Goal: Task Accomplishment & Management: Complete application form

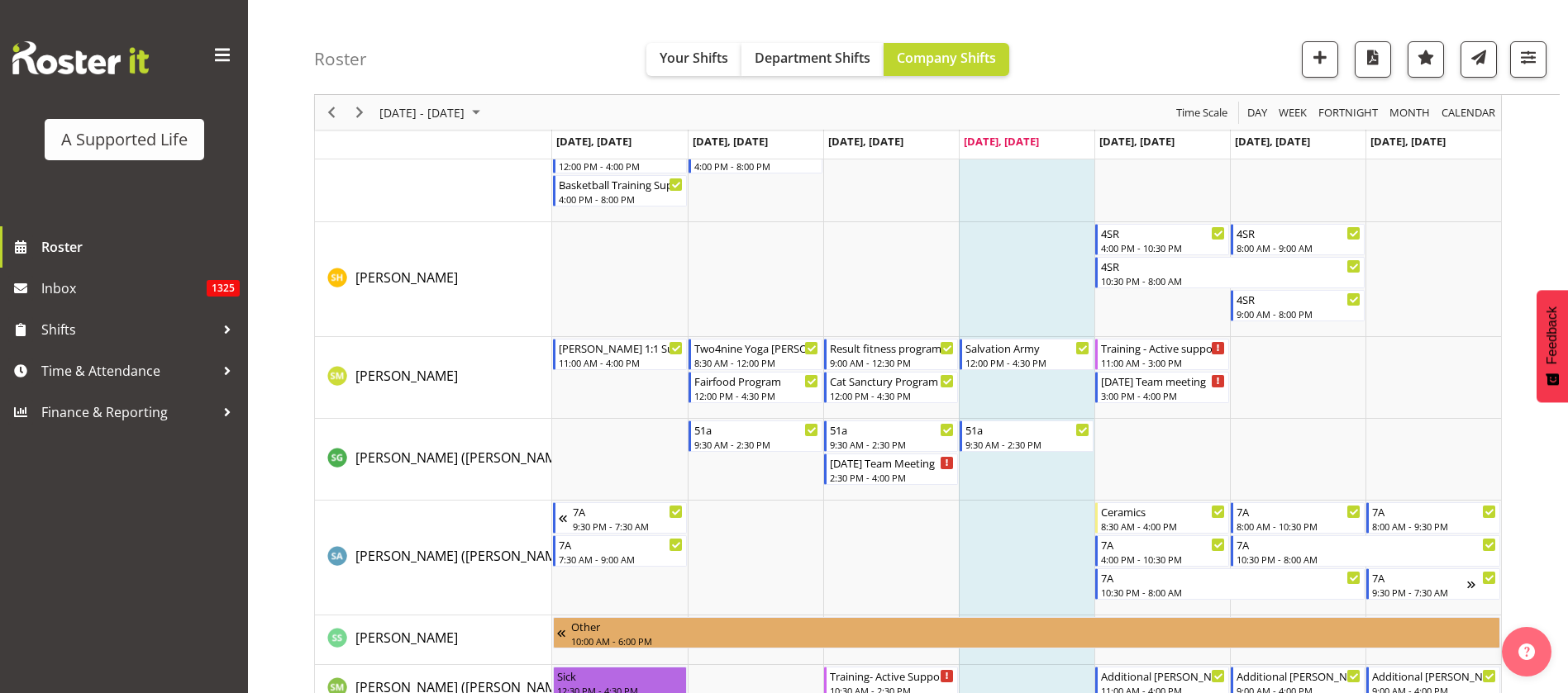
scroll to position [9293, 0]
click at [98, 378] on span "Time & Attendance" at bounding box center [128, 370] width 173 height 25
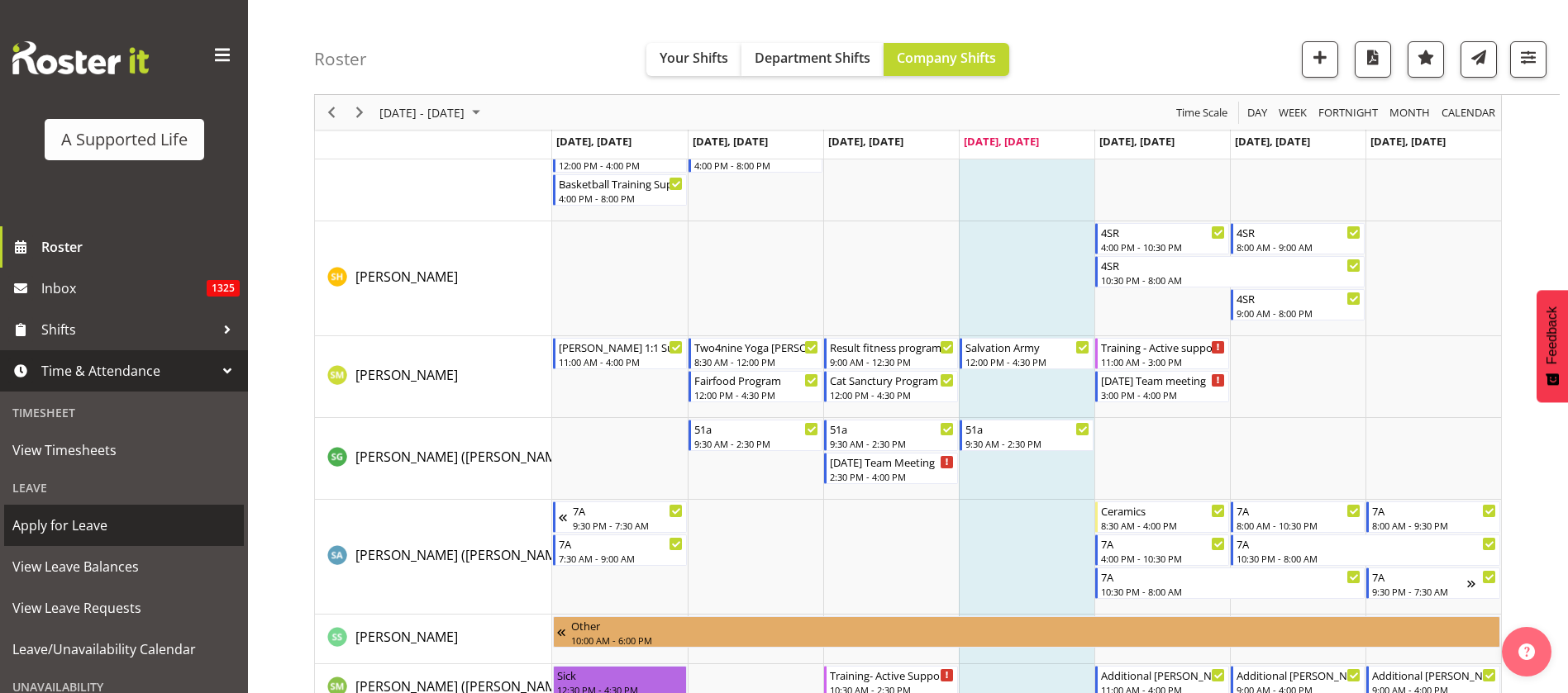
click at [96, 522] on span "Apply for Leave" at bounding box center [124, 525] width 224 height 25
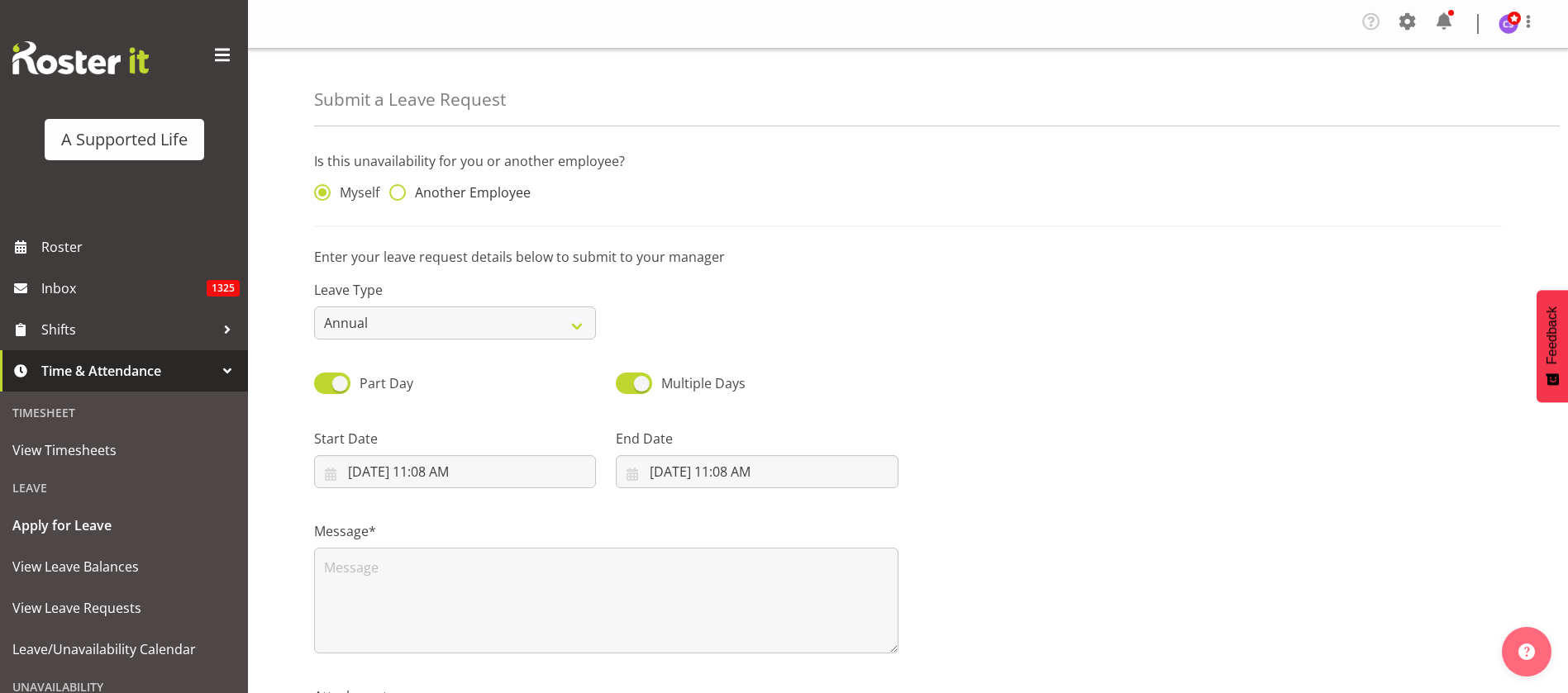
click at [401, 194] on span at bounding box center [397, 192] width 17 height 17
click at [400, 194] on input "Another Employee" at bounding box center [394, 193] width 11 height 11
radio input "true"
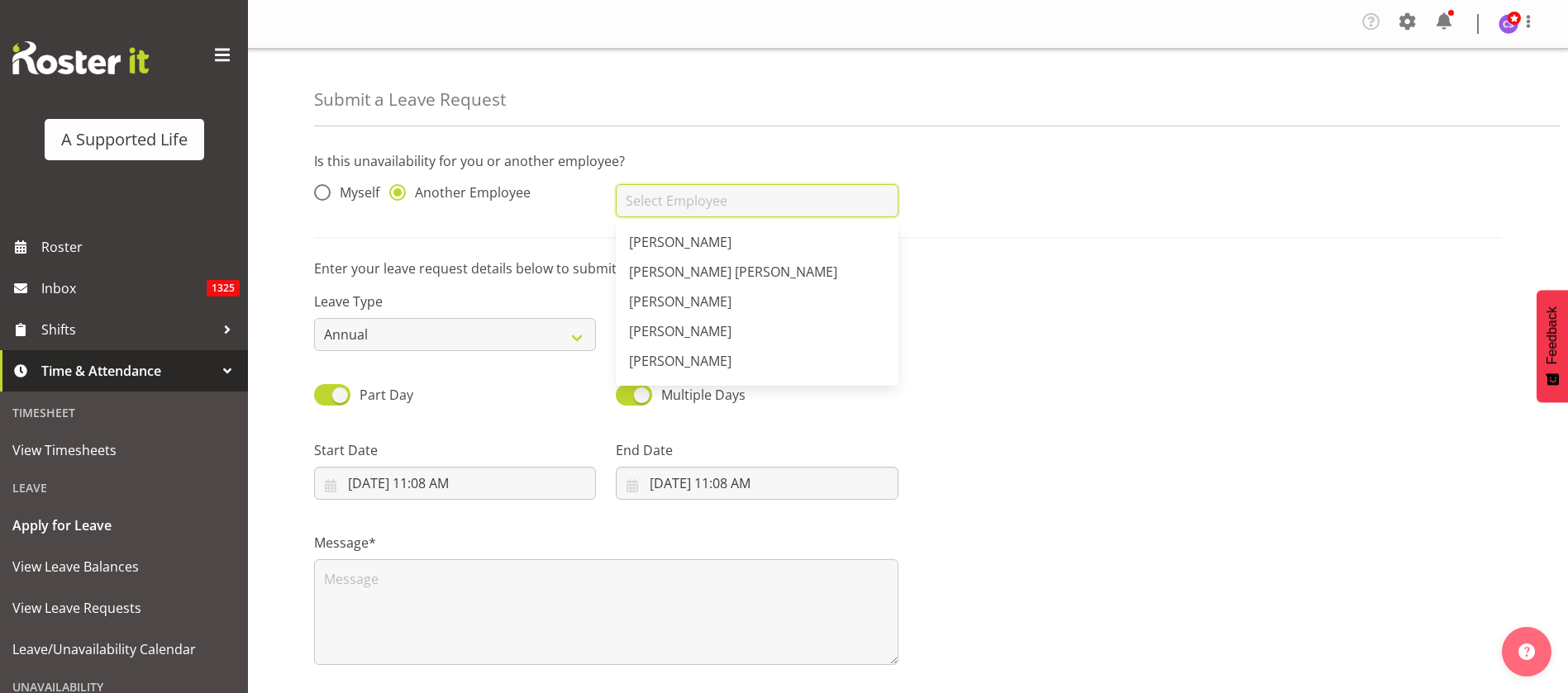
click at [807, 207] on input "text" at bounding box center [756, 201] width 282 height 33
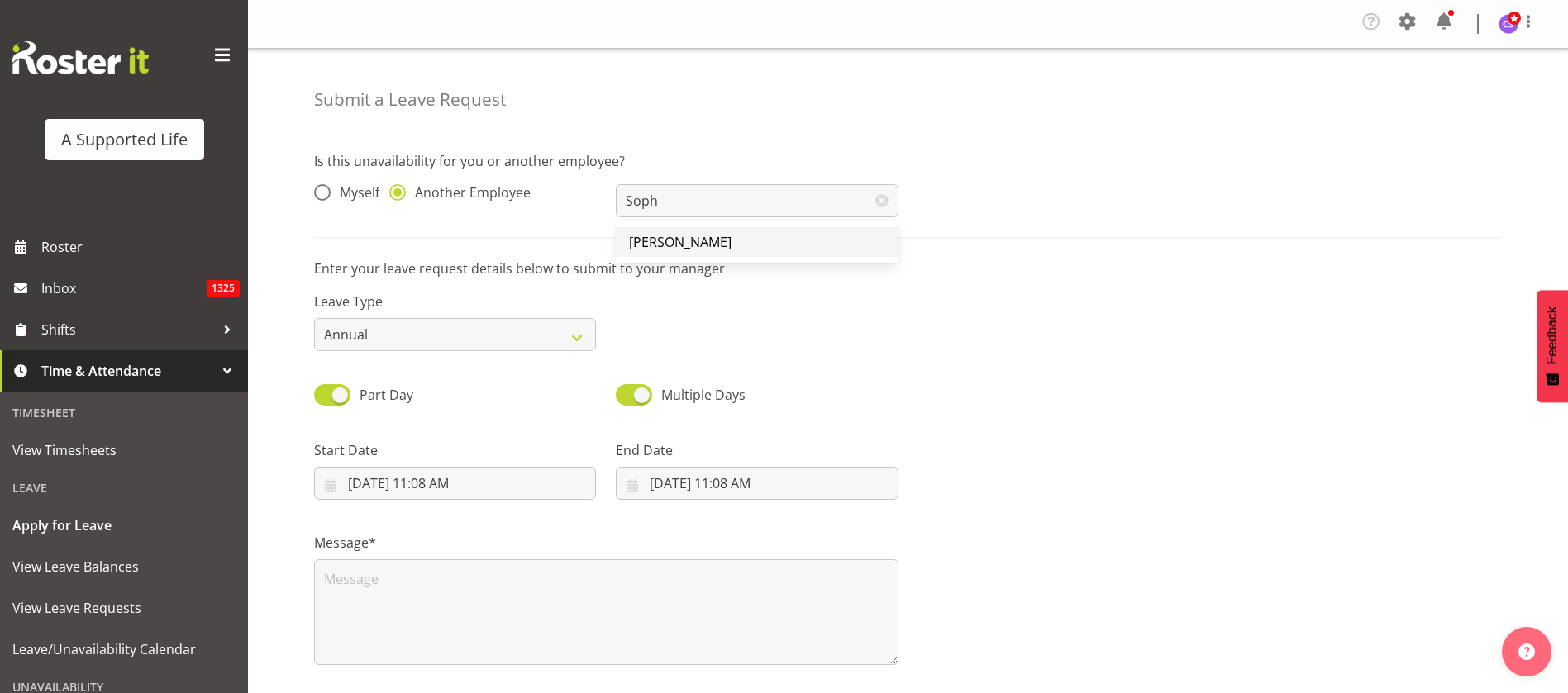
click at [710, 243] on span "[PERSON_NAME]" at bounding box center [681, 242] width 102 height 18
type input "[PERSON_NAME]"
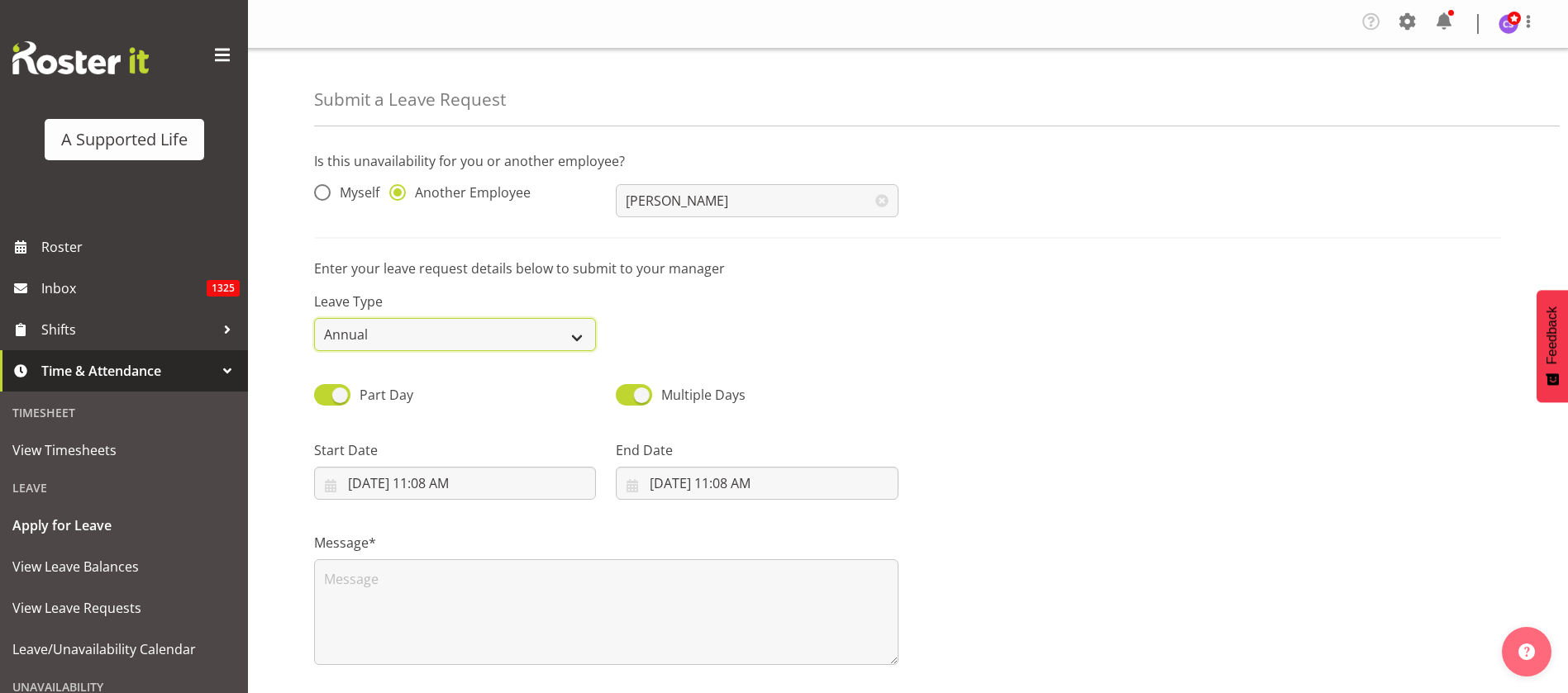
click at [497, 339] on select "Annual Sick Bereavement Domestic Violence Parental Jury Service Day In [GEOGRAP…" at bounding box center [455, 335] width 282 height 33
select select "Sick"
click at [314, 318] on select "Annual Sick Bereavement Domestic Violence Parental Jury Service Day In [GEOGRAP…" at bounding box center [455, 335] width 282 height 33
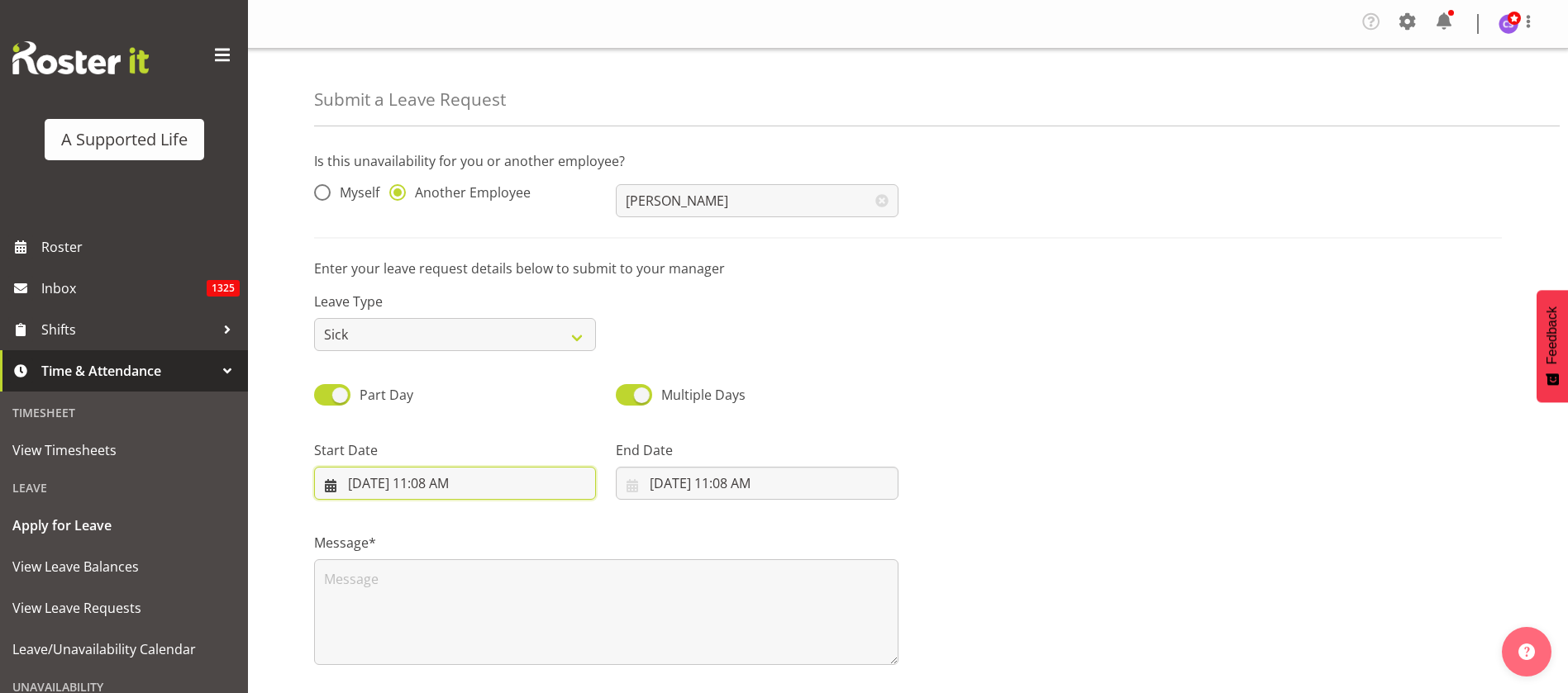
click at [451, 489] on input "[DATE] 11:08 AM" at bounding box center [455, 483] width 282 height 33
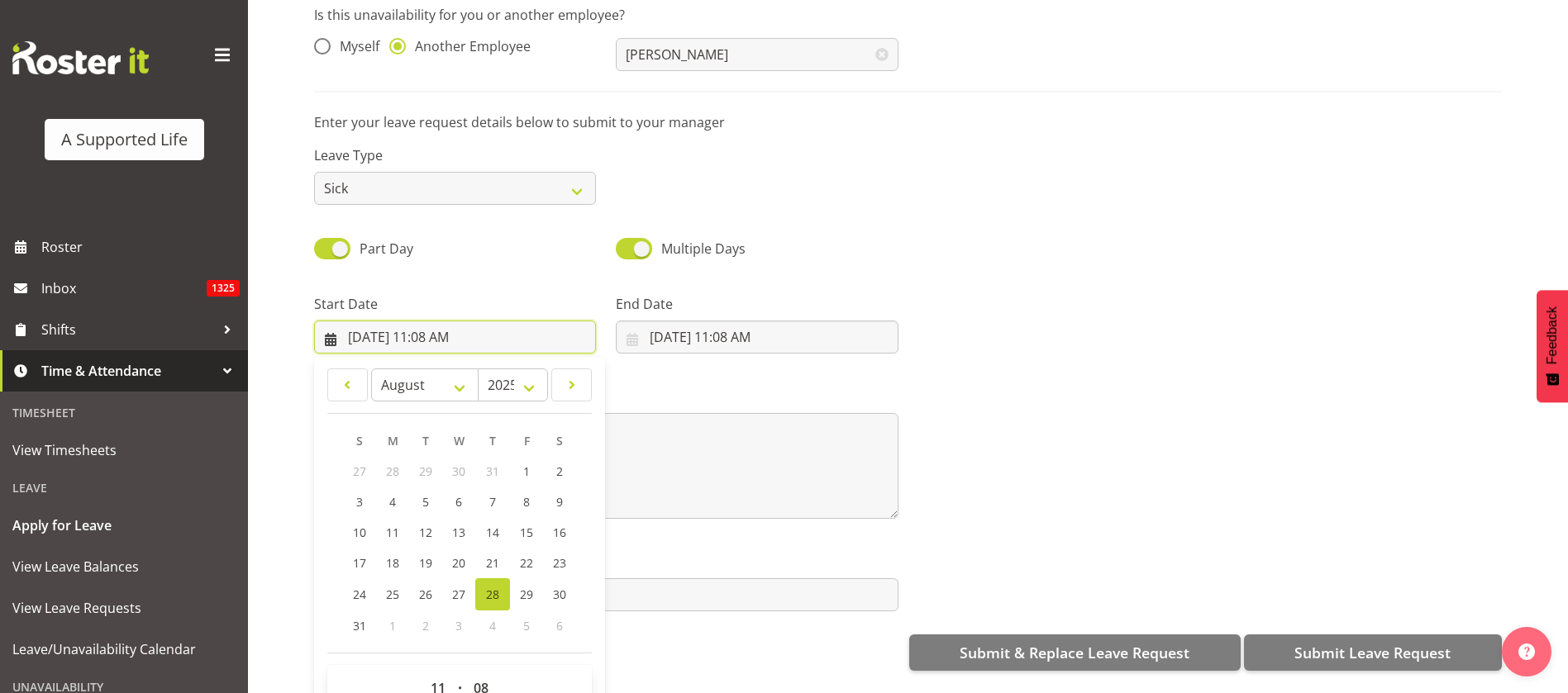
scroll to position [156, 0]
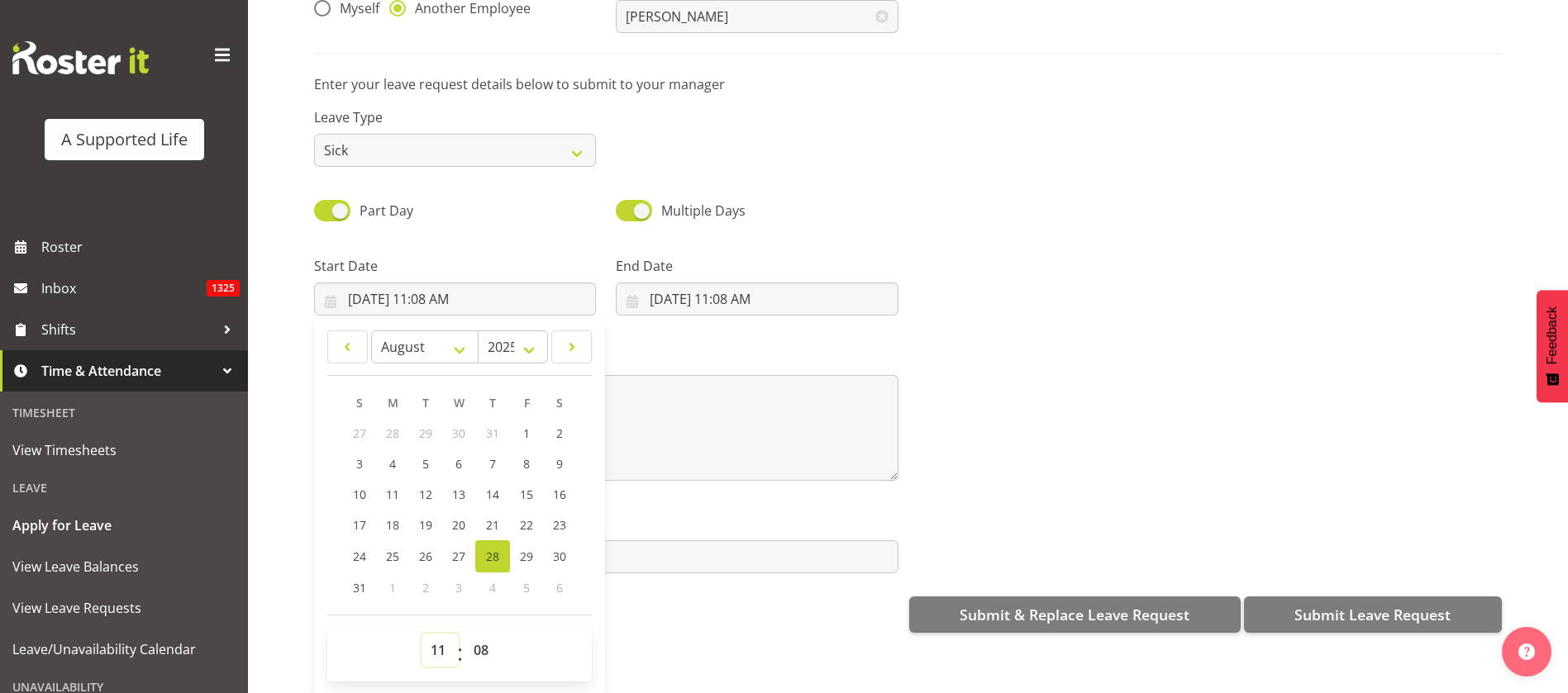
click at [440, 636] on select "00 01 02 03 04 05 06 07 08 09 10 11 12 13 14 15 16 17 18 19 20 21 22 23" at bounding box center [440, 651] width 37 height 33
select select "12"
click at [422, 634] on select "00 01 02 03 04 05 06 07 08 09 10 11 12 13 14 15 16 17 18 19 20 21 22 23" at bounding box center [440, 651] width 37 height 33
type input "[DATE] 12:08 PM"
click at [484, 634] on select "00 01 02 03 04 05 06 07 08 09 10 11 12 13 14 15 16 17 18 19 20 21 22 23 24 25 2…" at bounding box center [484, 651] width 37 height 33
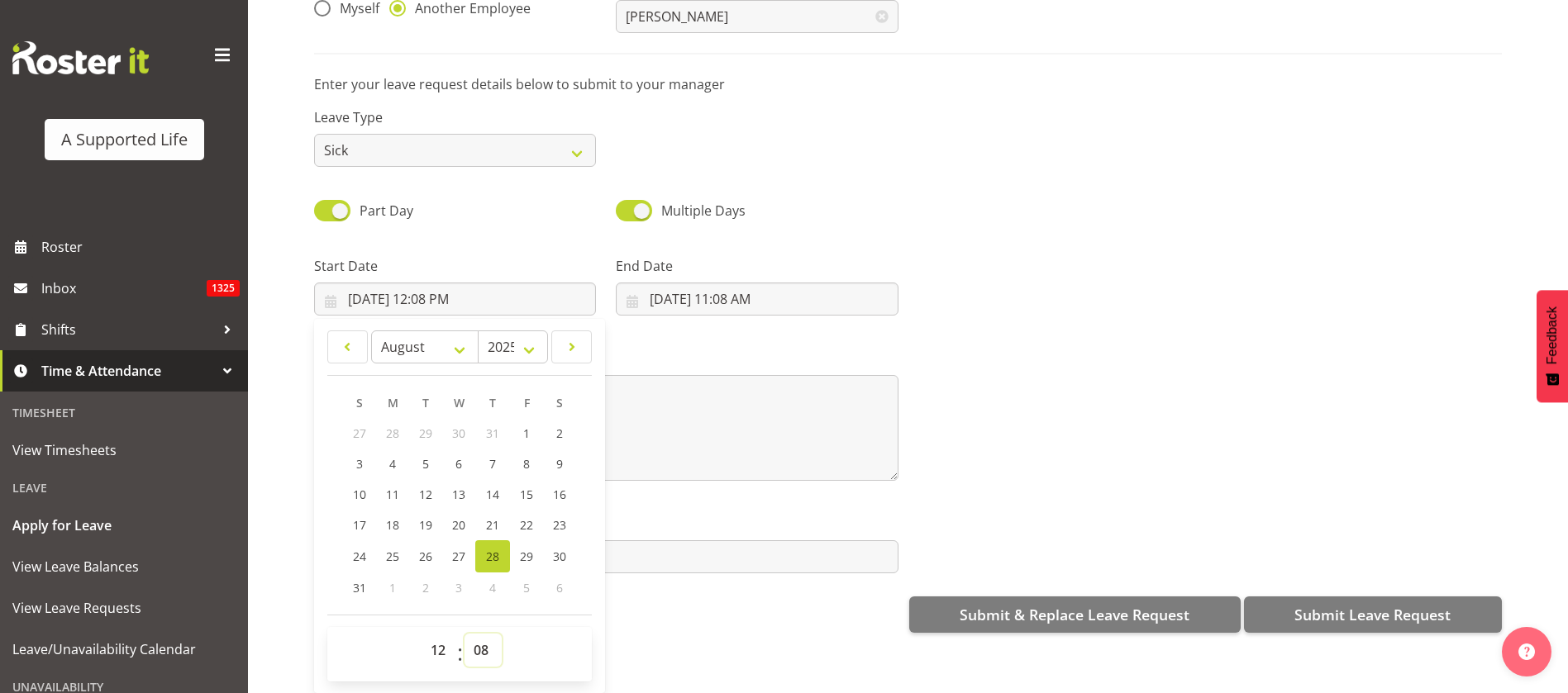
select select "30"
click at [465, 634] on select "00 01 02 03 04 05 06 07 08 09 10 11 12 13 14 15 16 17 18 19 20 21 22 23 24 25 2…" at bounding box center [484, 651] width 37 height 33
type input "[DATE] 12:30 PM"
click at [704, 283] on input "[DATE] 11:08 AM" at bounding box center [756, 299] width 282 height 33
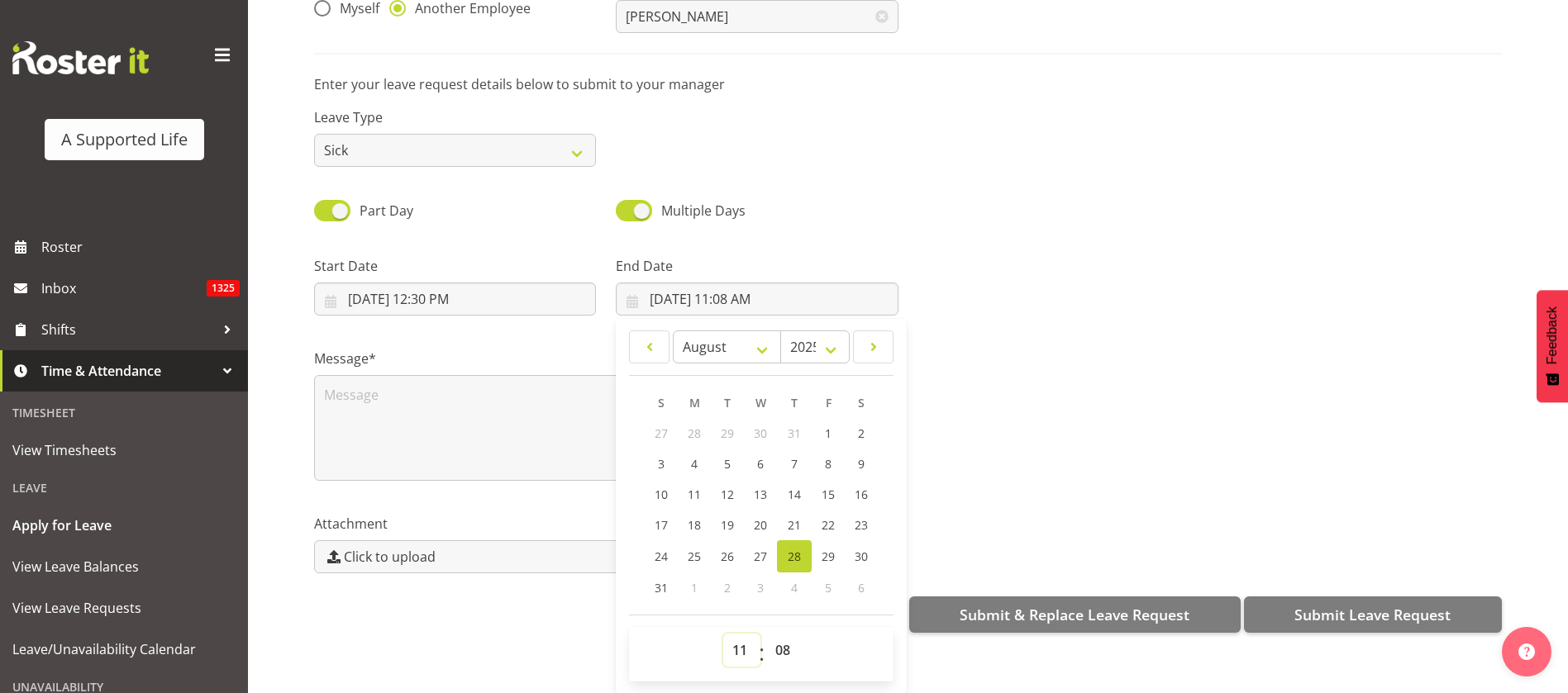
click at [740, 634] on select "00 01 02 03 04 05 06 07 08 09 10 11 12 13 14 15 16 17 18 19 20 21 22 23" at bounding box center [742, 651] width 37 height 33
select select "16"
click at [723, 634] on select "00 01 02 03 04 05 06 07 08 09 10 11 12 13 14 15 16 17 18 19 20 21 22 23" at bounding box center [742, 651] width 37 height 33
type input "[DATE] 4:08 PM"
click at [782, 634] on select "00 01 02 03 04 05 06 07 08 09 10 11 12 13 14 15 16 17 18 19 20 21 22 23 24 25 2…" at bounding box center [785, 651] width 37 height 33
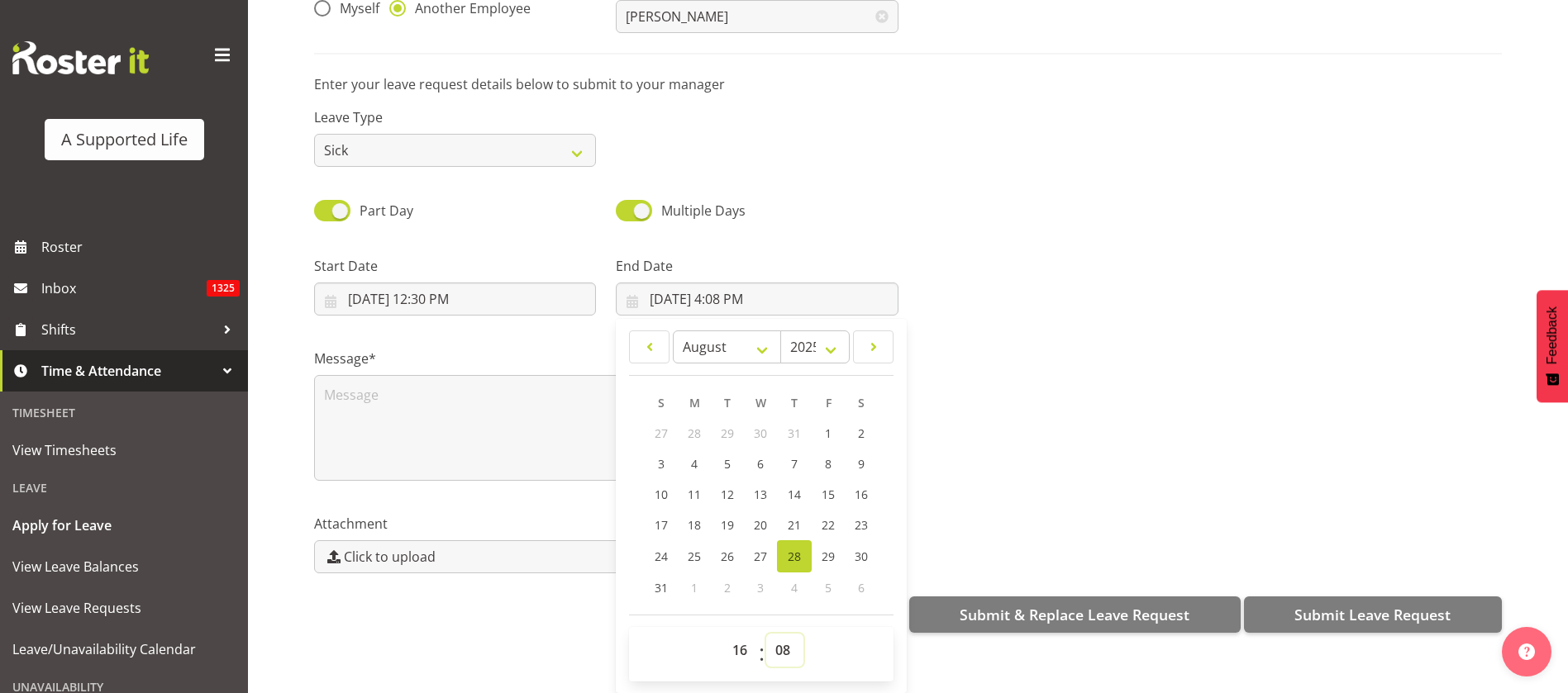
select select "30"
click at [766, 634] on select "00 01 02 03 04 05 06 07 08 09 10 11 12 13 14 15 16 17 18 19 20 21 22 23 24 25 2…" at bounding box center [785, 651] width 37 height 33
type input "[DATE] 4:30 PM"
click at [390, 395] on textarea at bounding box center [606, 427] width 584 height 105
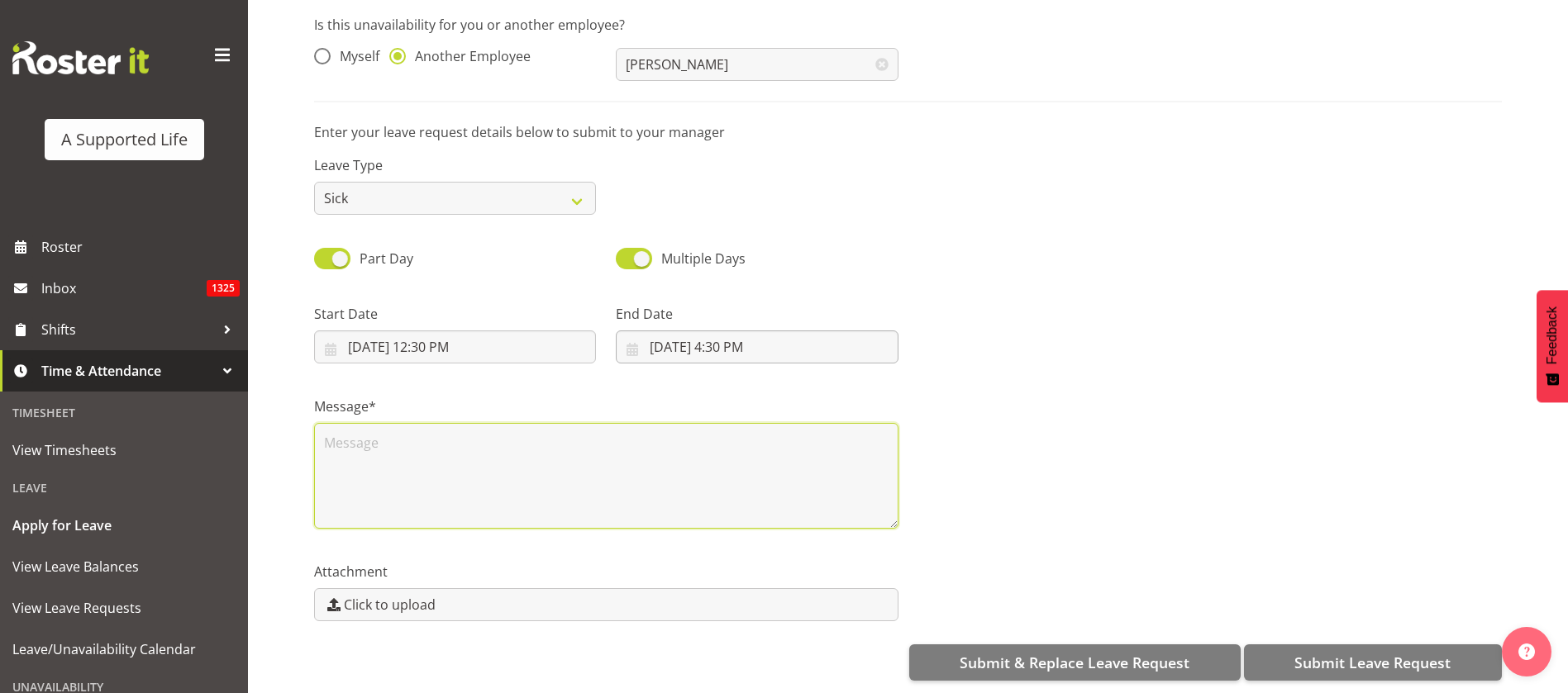
scroll to position [0, 0]
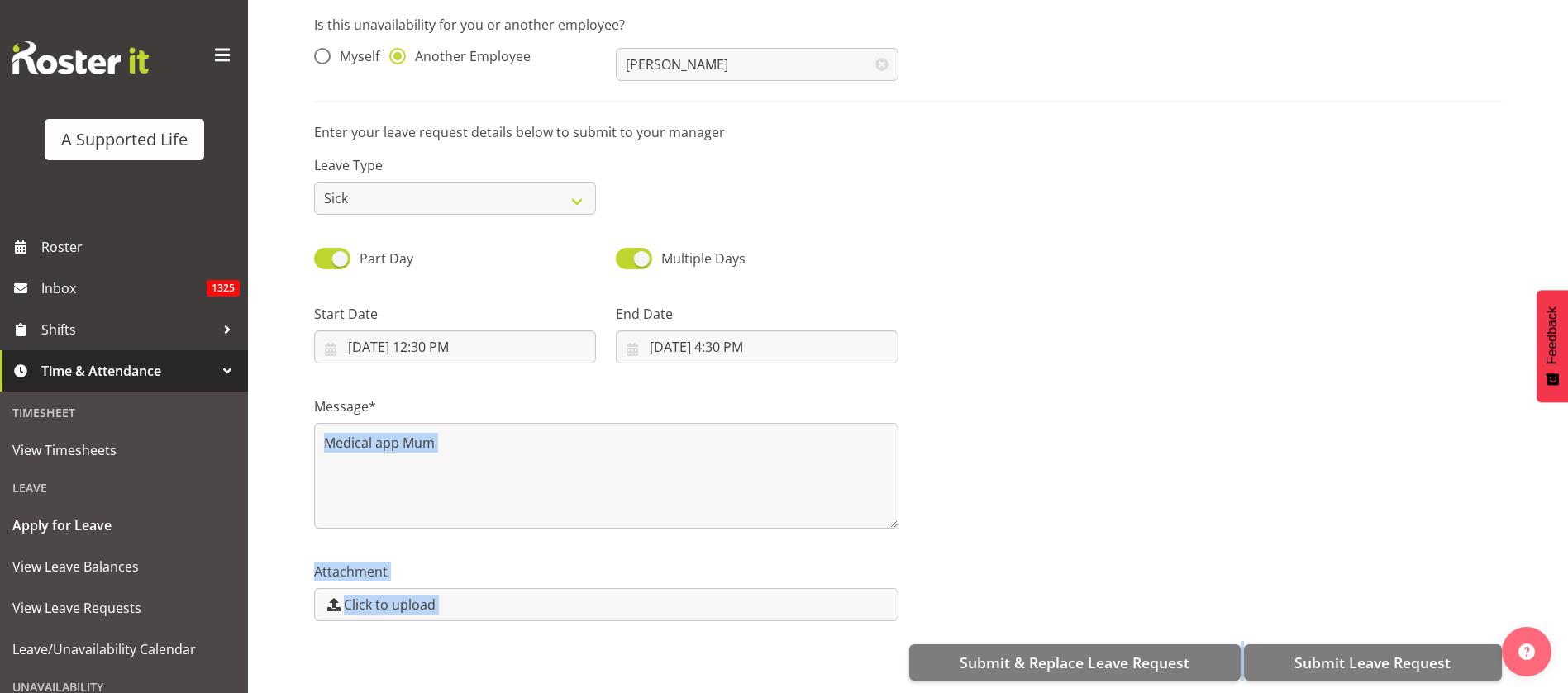
drag, startPoint x: 1360, startPoint y: 602, endPoint x: 1379, endPoint y: 619, distance: 25.5
click at [1378, 618] on div "Is this unavailability for you or another employee? Myself Another Employee [PE…" at bounding box center [941, 348] width 1254 height 691
click at [1293, 541] on div "Attachment Click to upload" at bounding box center [908, 585] width 1208 height 93
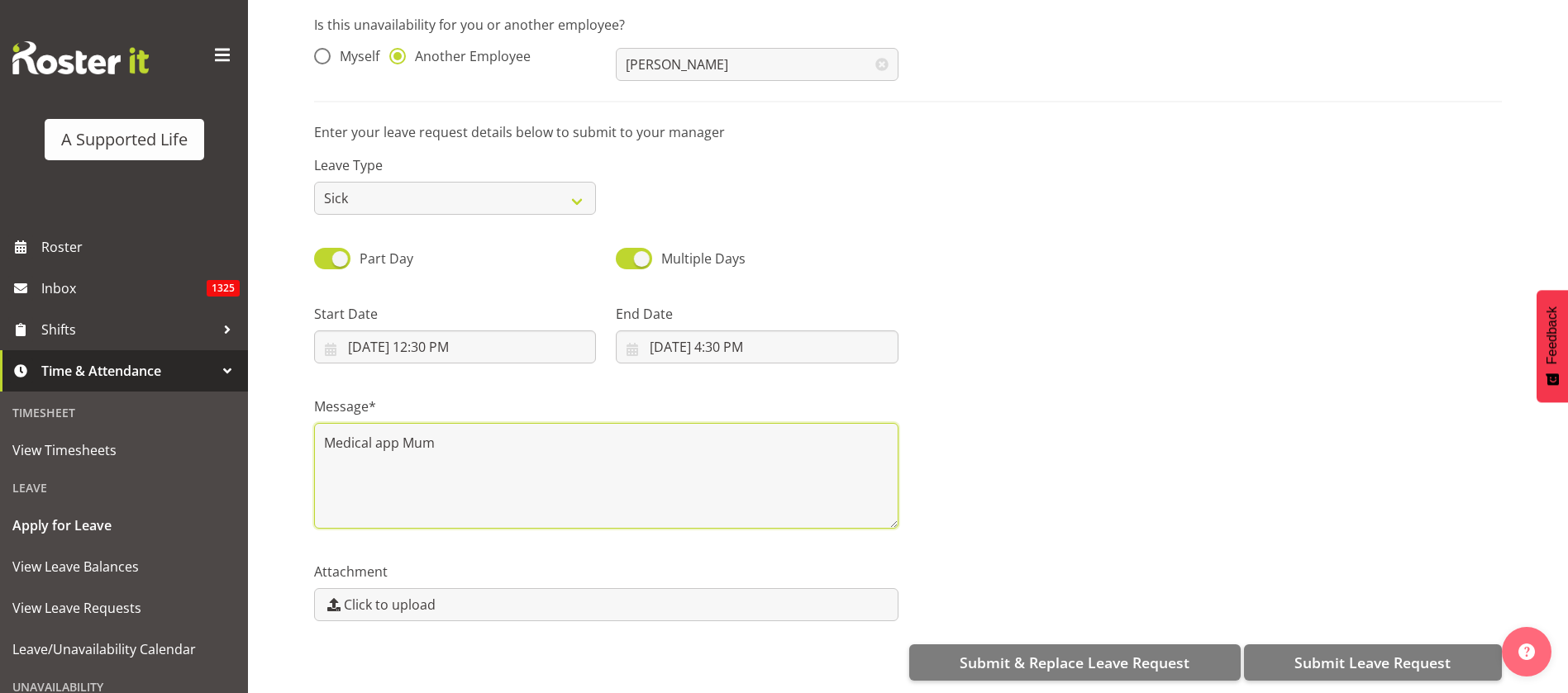
click at [368, 483] on textarea "Medical app Mum" at bounding box center [606, 475] width 584 height 105
click at [440, 434] on textarea "Medical app Mum" at bounding box center [606, 475] width 584 height 105
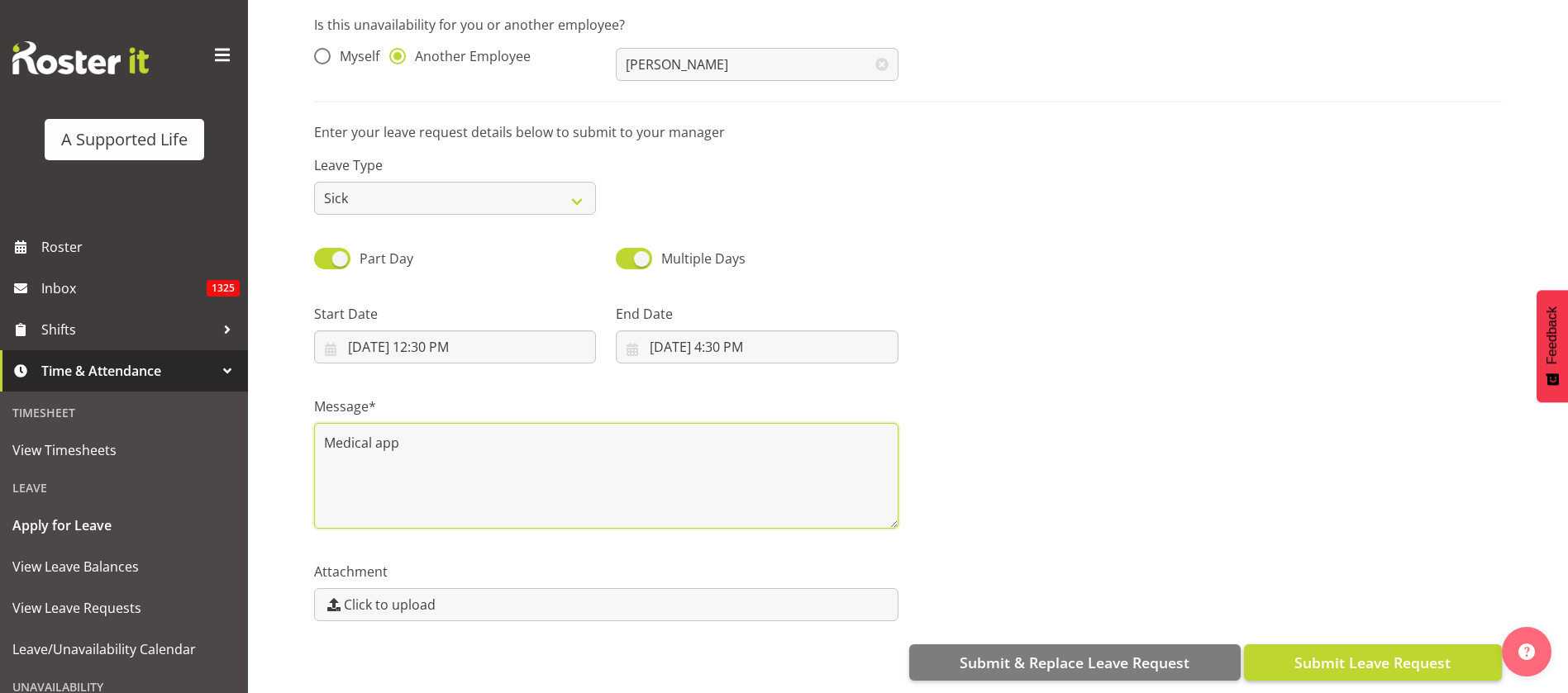
type textarea "Medical app"
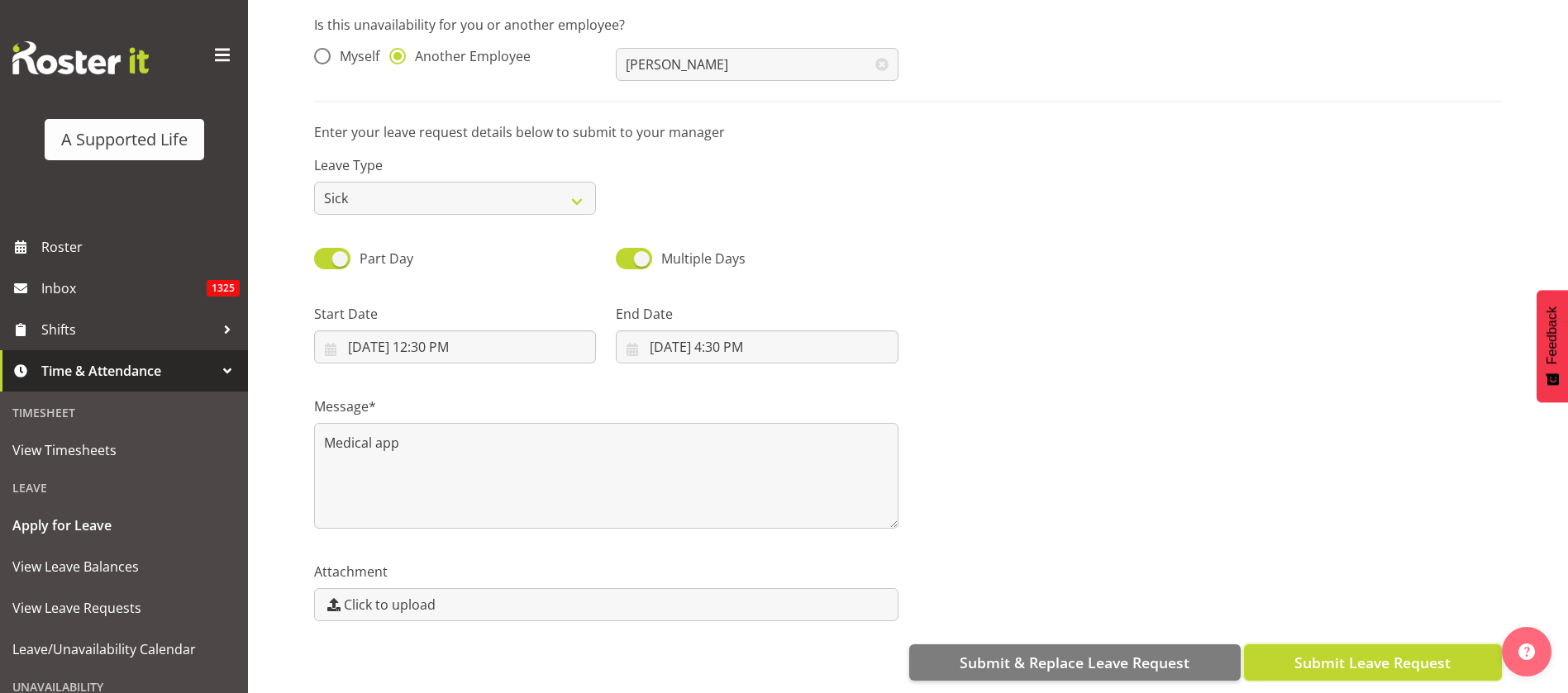
click at [1355, 652] on span "Submit Leave Request" at bounding box center [1372, 662] width 157 height 22
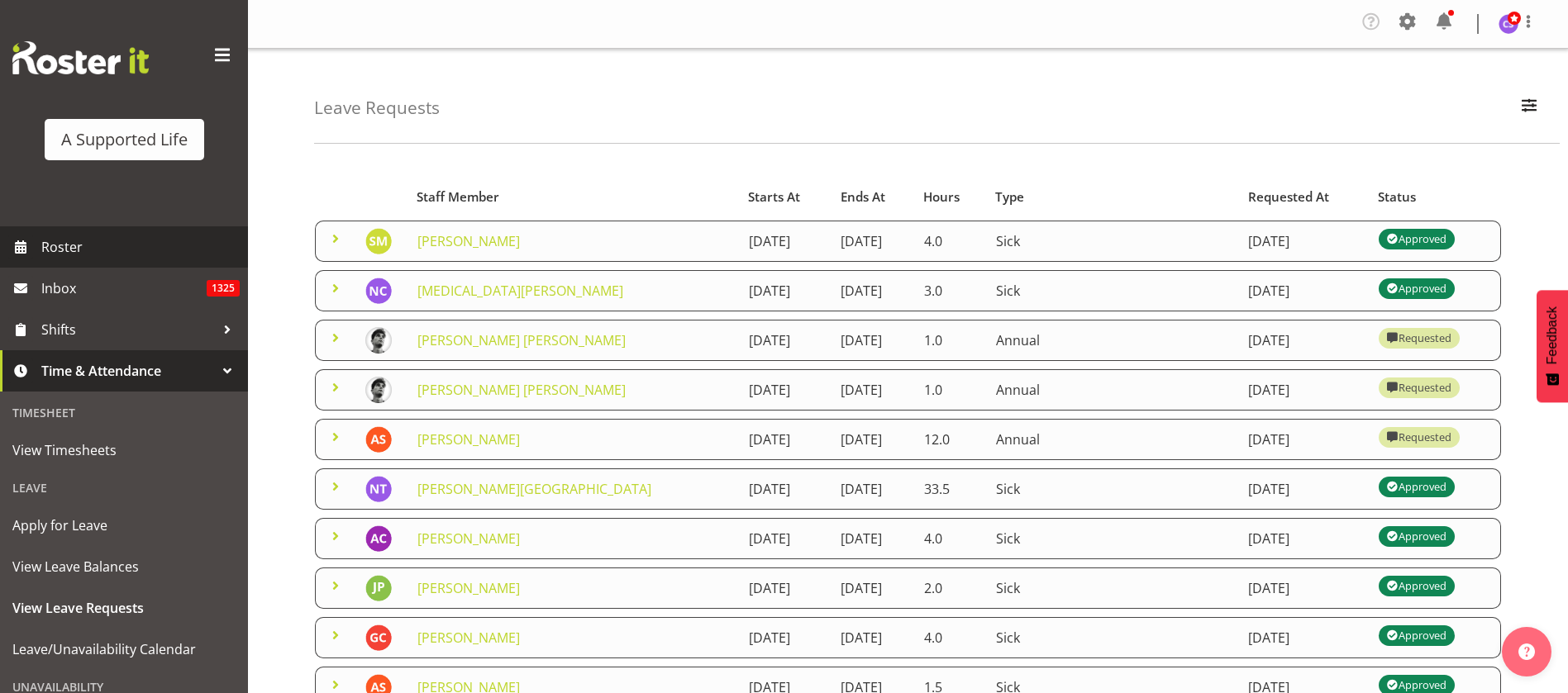
click at [94, 239] on span "Roster" at bounding box center [140, 246] width 198 height 25
